Goal: Task Accomplishment & Management: Manage account settings

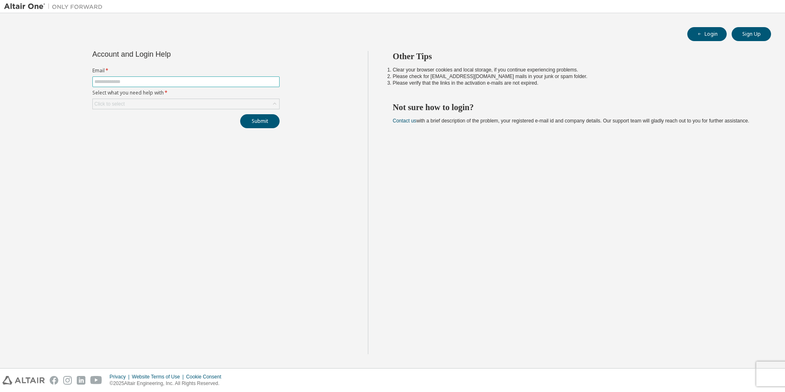
click at [192, 82] on input "text" at bounding box center [185, 81] width 183 height 7
type input "**********"
click at [274, 105] on icon at bounding box center [274, 104] width 8 height 8
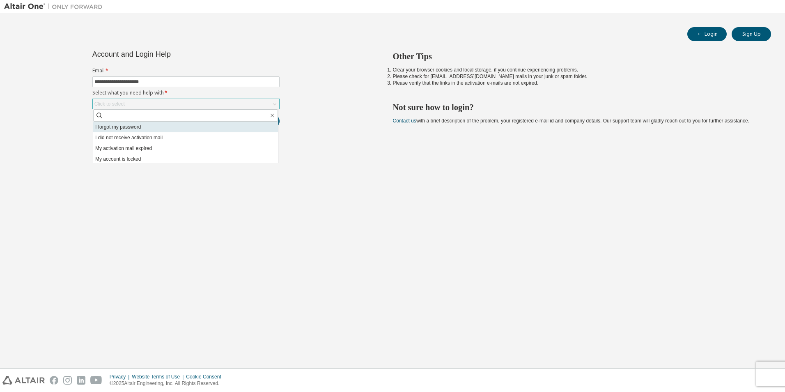
click at [144, 131] on li "I forgot my password" at bounding box center [185, 126] width 185 height 11
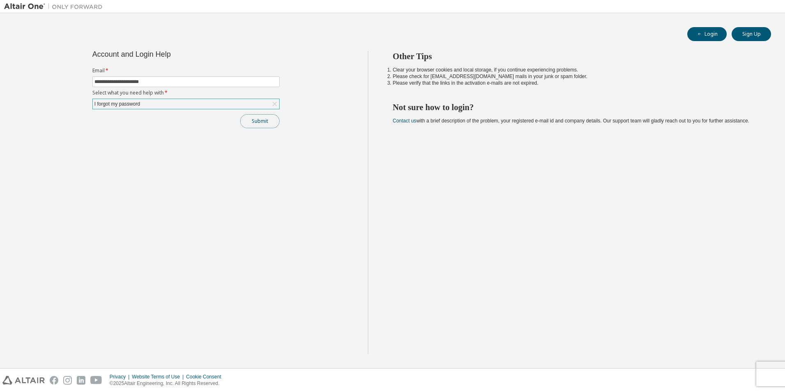
click at [259, 123] on button "Submit" at bounding box center [259, 121] width 39 height 14
click at [728, 372] on link "Altair support" at bounding box center [730, 369] width 33 height 7
click at [671, 371] on icon at bounding box center [670, 371] width 10 height 10
click at [766, 369] on icon "button" at bounding box center [767, 369] width 5 height 5
click at [776, 379] on div "Privacy Website Terms of Use Cookie Consent © 2025 Altair Engineering, Inc. All…" at bounding box center [392, 379] width 785 height 23
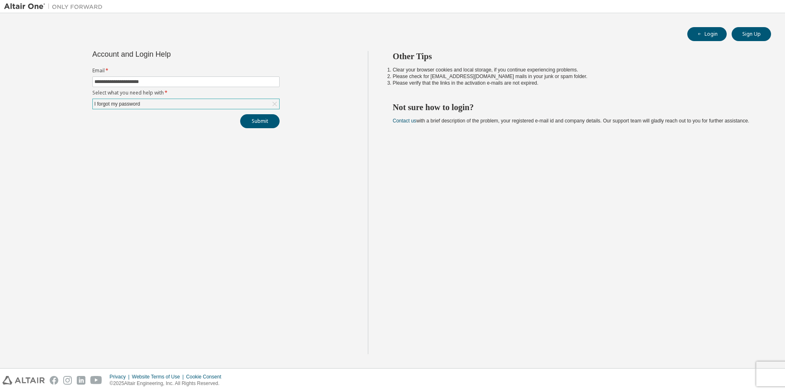
click at [770, 377] on div "Privacy Website Terms of Use Cookie Consent © 2025 Altair Engineering, Inc. All…" at bounding box center [392, 379] width 785 height 23
click at [257, 123] on button "Submit" at bounding box center [259, 121] width 39 height 14
click at [713, 35] on button "Login" at bounding box center [706, 34] width 39 height 14
click at [117, 81] on input "text" at bounding box center [185, 81] width 183 height 7
type input "**********"
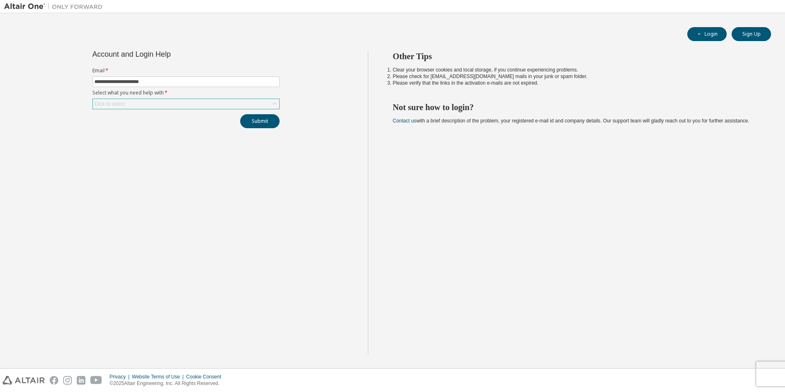
click at [274, 104] on icon at bounding box center [274, 104] width 8 height 8
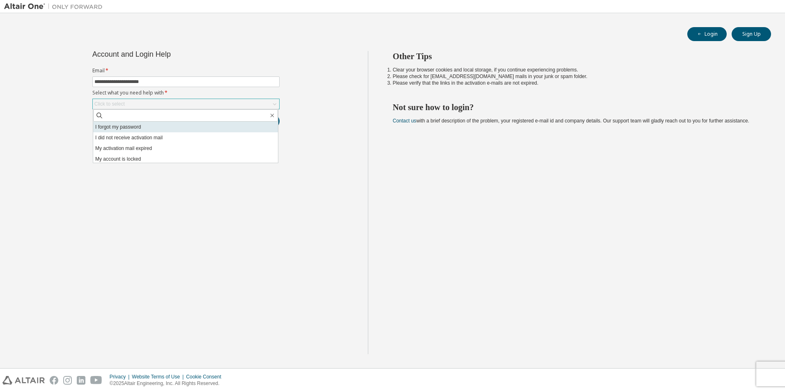
click at [229, 122] on li "I forgot my password" at bounding box center [185, 126] width 185 height 11
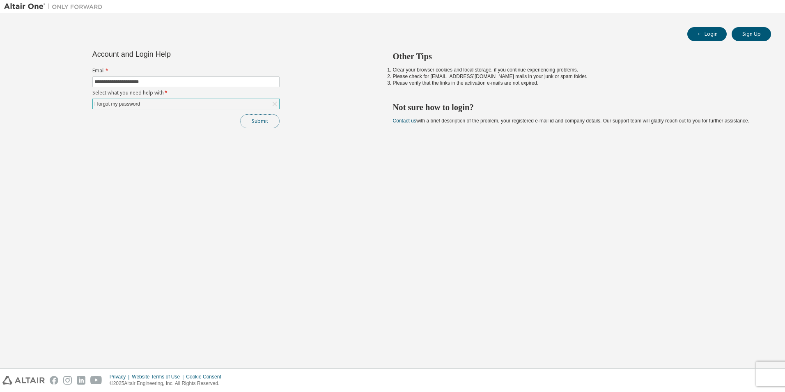
click at [264, 121] on button "Submit" at bounding box center [259, 121] width 39 height 14
click at [585, 182] on div "Other Tips Clear your browser cookies and local storage, if you continue experi…" at bounding box center [574, 202] width 413 height 303
click at [309, 132] on div "**********" at bounding box center [186, 202] width 364 height 303
